Goal: Information Seeking & Learning: Understand process/instructions

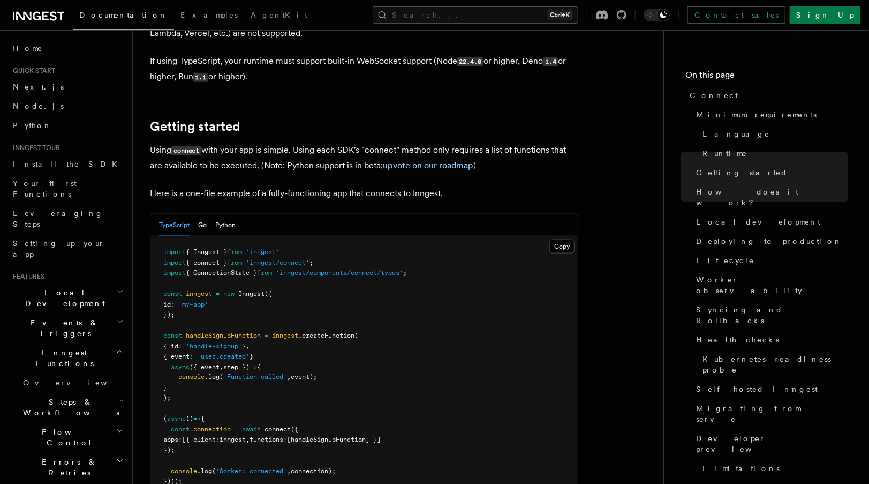
scroll to position [637, 0]
click at [230, 215] on button "Python" at bounding box center [225, 226] width 20 height 22
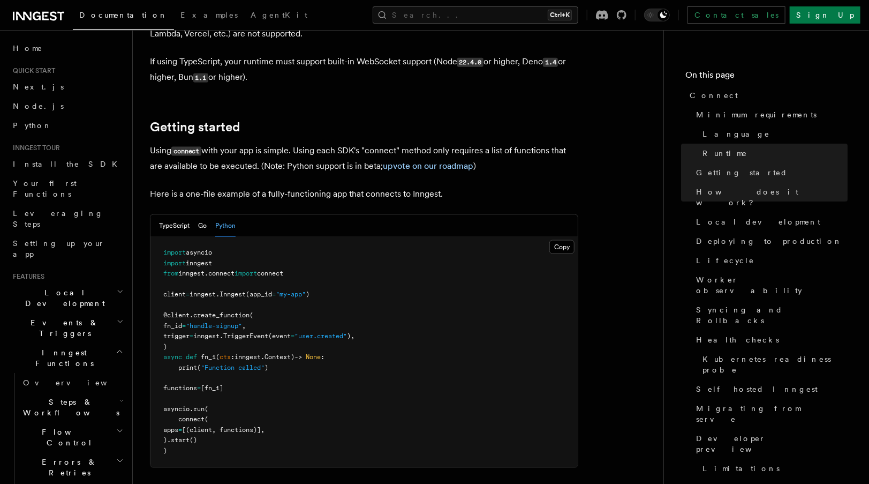
click at [235, 269] on span "connect" at bounding box center [221, 272] width 26 height 7
click at [223, 237] on pre "import asyncio import inngest from inngest . connect import connect client = in…" at bounding box center [363, 352] width 427 height 230
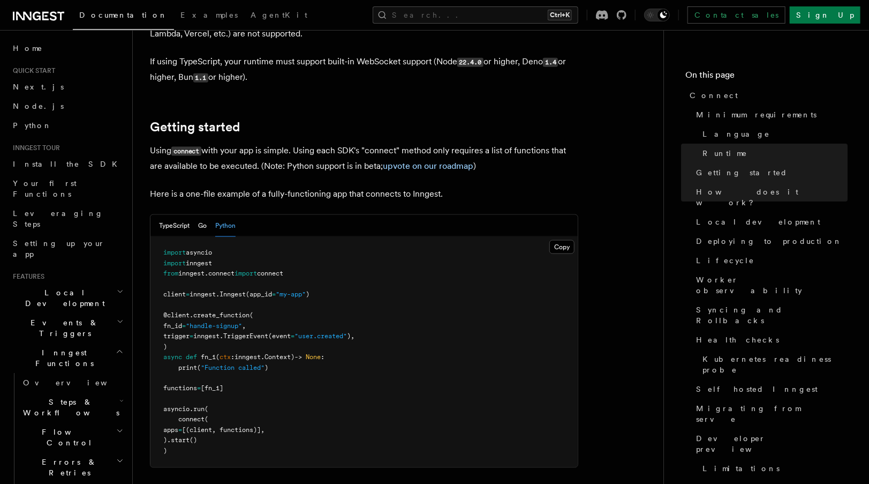
drag, startPoint x: 223, startPoint y: 229, endPoint x: 337, endPoint y: 224, distance: 114.2
click at [337, 237] on pre "import asyncio import inngest from inngest . connect import connect client = in…" at bounding box center [363, 352] width 427 height 230
click at [327, 237] on pre "import asyncio import inngest from inngest . connect import connect client = in…" at bounding box center [363, 352] width 427 height 230
click at [566, 240] on button "Copy Copied" at bounding box center [561, 247] width 25 height 14
click at [172, 215] on button "TypeScript" at bounding box center [174, 226] width 31 height 22
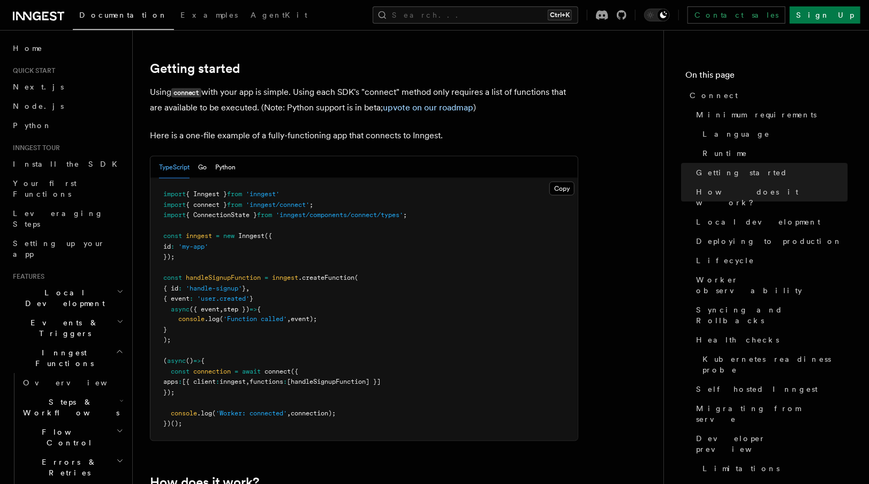
scroll to position [696, 0]
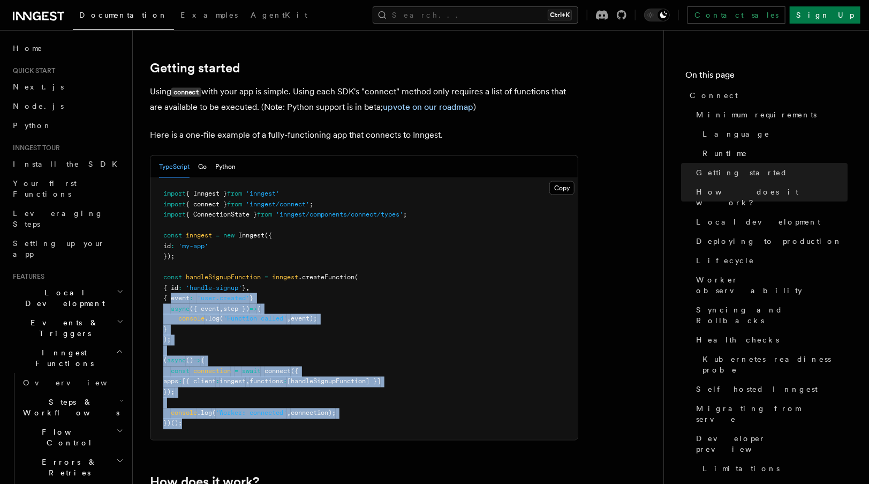
drag, startPoint x: 195, startPoint y: 379, endPoint x: 169, endPoint y: 253, distance: 129.0
click at [169, 253] on pre "import { Inngest } from 'inngest' import { connect } from 'inngest/connect' ; i…" at bounding box center [363, 309] width 427 height 262
click at [555, 181] on button "Copy Copied" at bounding box center [561, 188] width 25 height 14
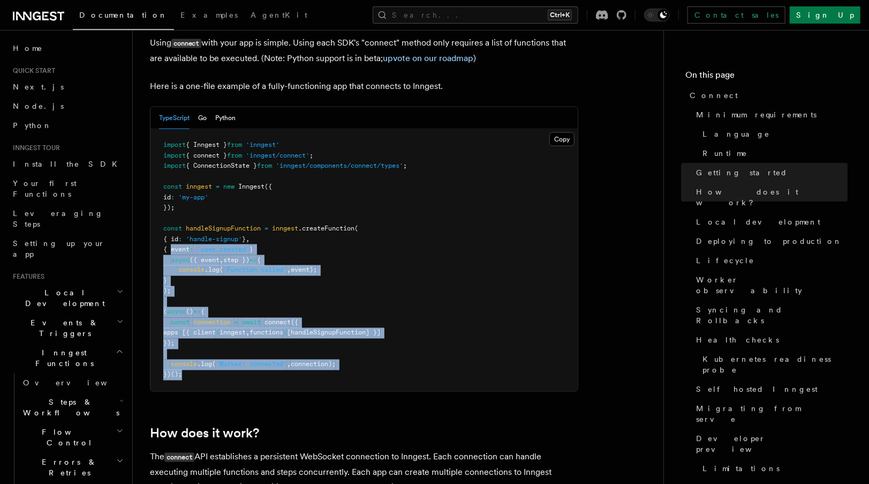
scroll to position [738, 0]
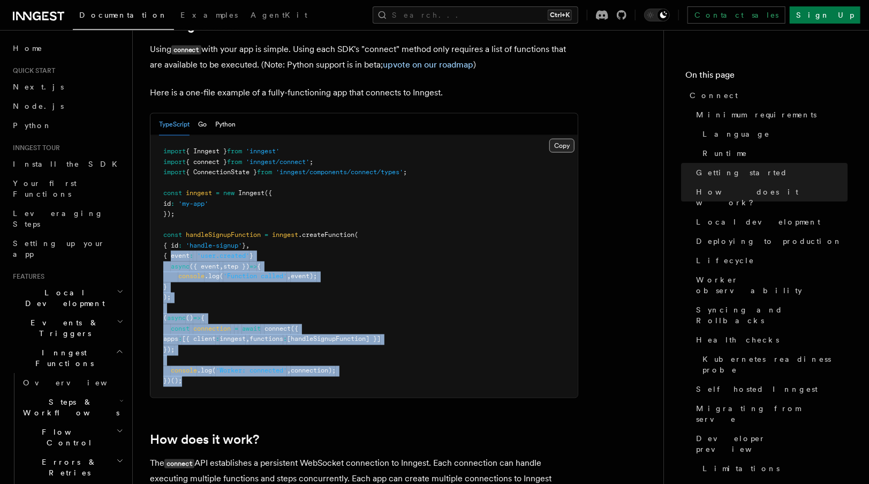
click at [552, 139] on button "Copy Copied" at bounding box center [561, 146] width 25 height 14
